Goal: Task Accomplishment & Management: Use online tool/utility

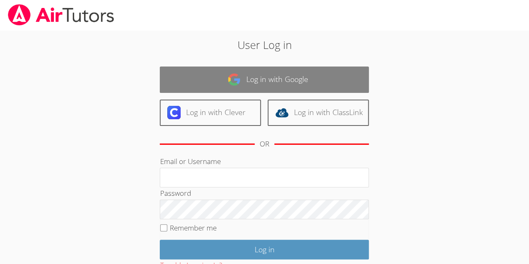
click at [265, 82] on link "Log in with Google" at bounding box center [264, 80] width 209 height 26
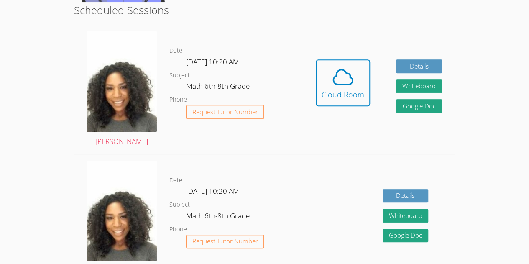
scroll to position [218, 0]
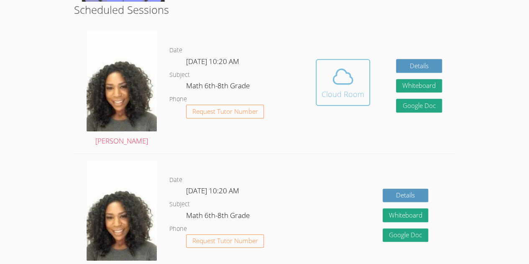
click at [337, 86] on icon at bounding box center [342, 76] width 23 height 23
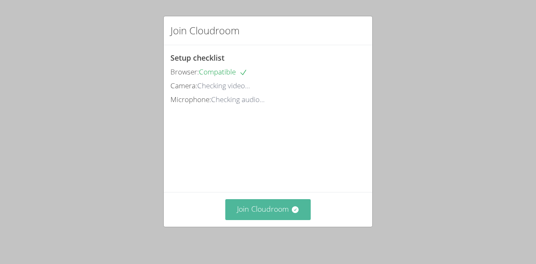
click at [290, 215] on button "Join Cloudroom" at bounding box center [268, 209] width 86 height 21
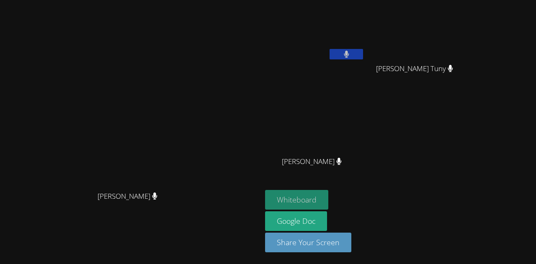
click at [328, 201] on button "Whiteboard" at bounding box center [296, 200] width 63 height 20
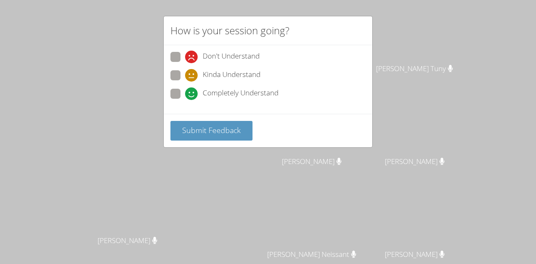
click at [185, 100] on span at bounding box center [185, 100] width 0 height 0
click at [185, 96] on input "Completely Understand" at bounding box center [188, 92] width 7 height 7
radio input "true"
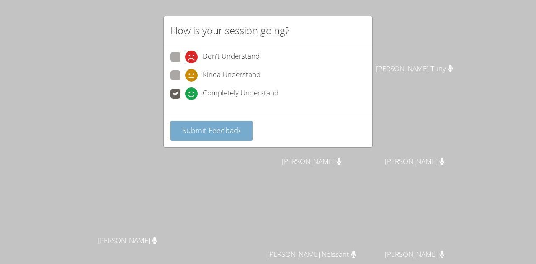
click at [188, 133] on span "Submit Feedback" at bounding box center [211, 130] width 59 height 10
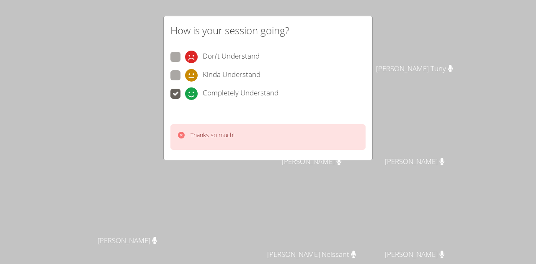
scroll to position [87, 0]
